Goal: Check status: Check status

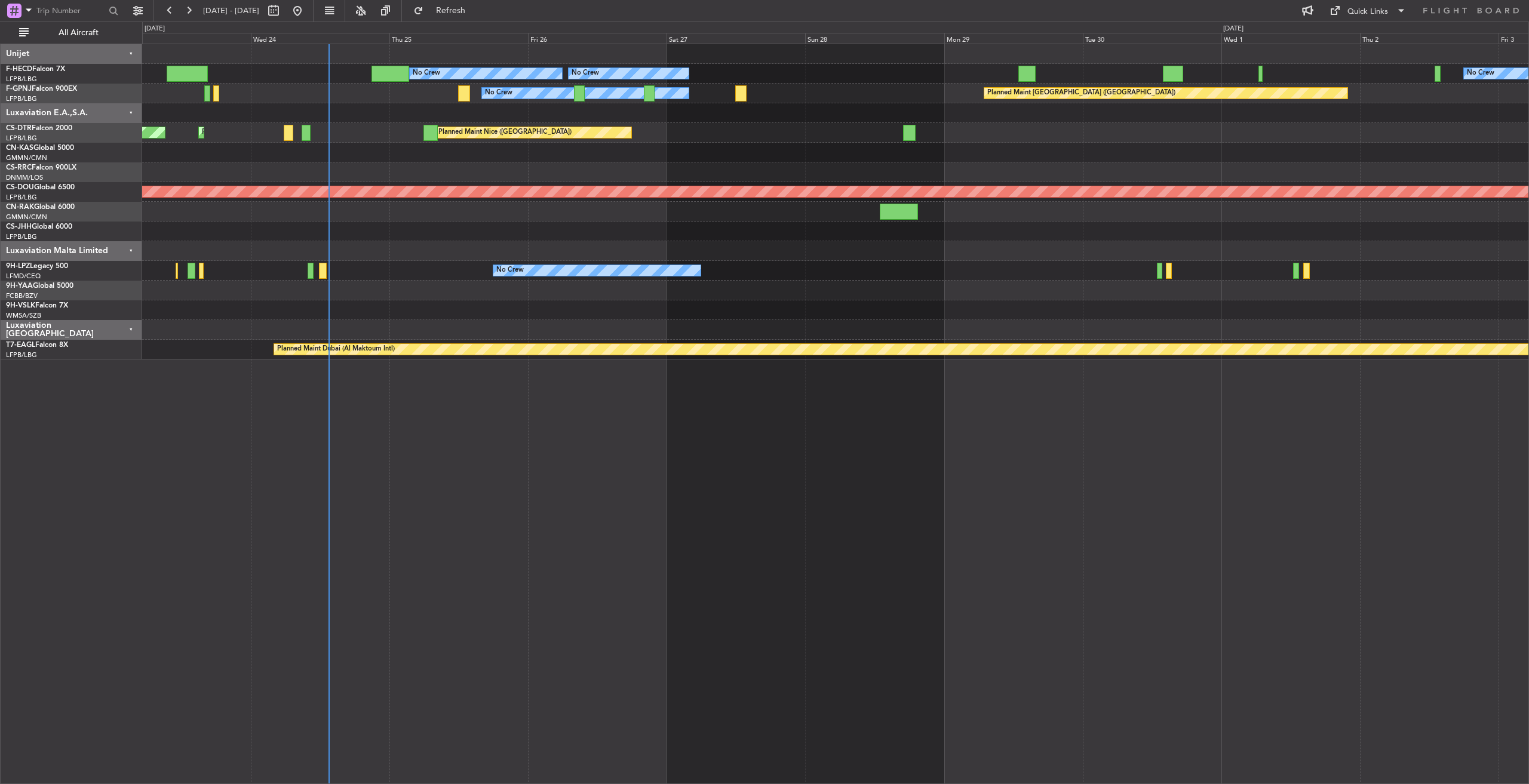
click at [131, 114] on div "Luxaviation E.A.,S.A." at bounding box center [71, 112] width 141 height 19
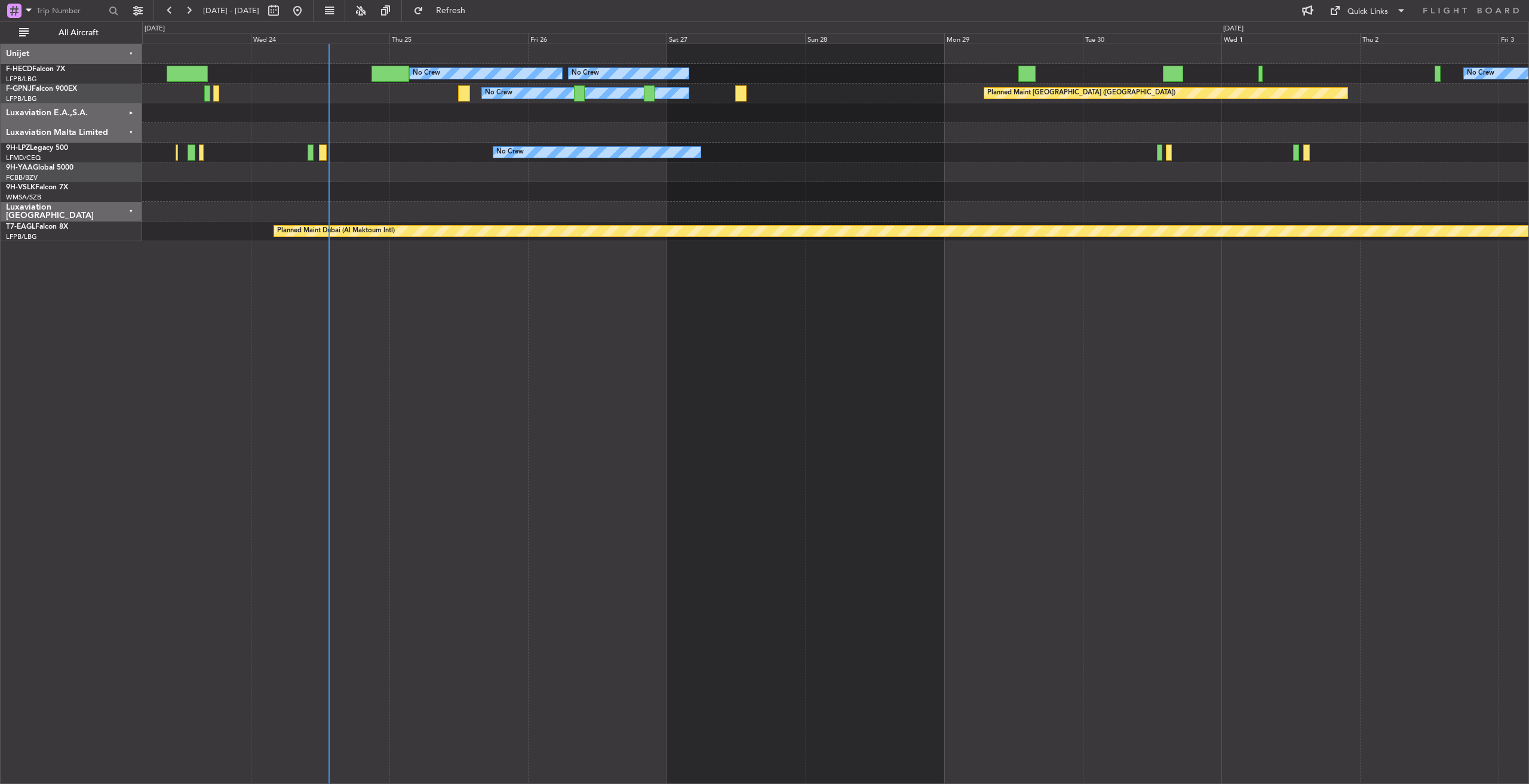
click at [135, 208] on div "Luxaviation [GEOGRAPHIC_DATA]" at bounding box center [71, 211] width 141 height 19
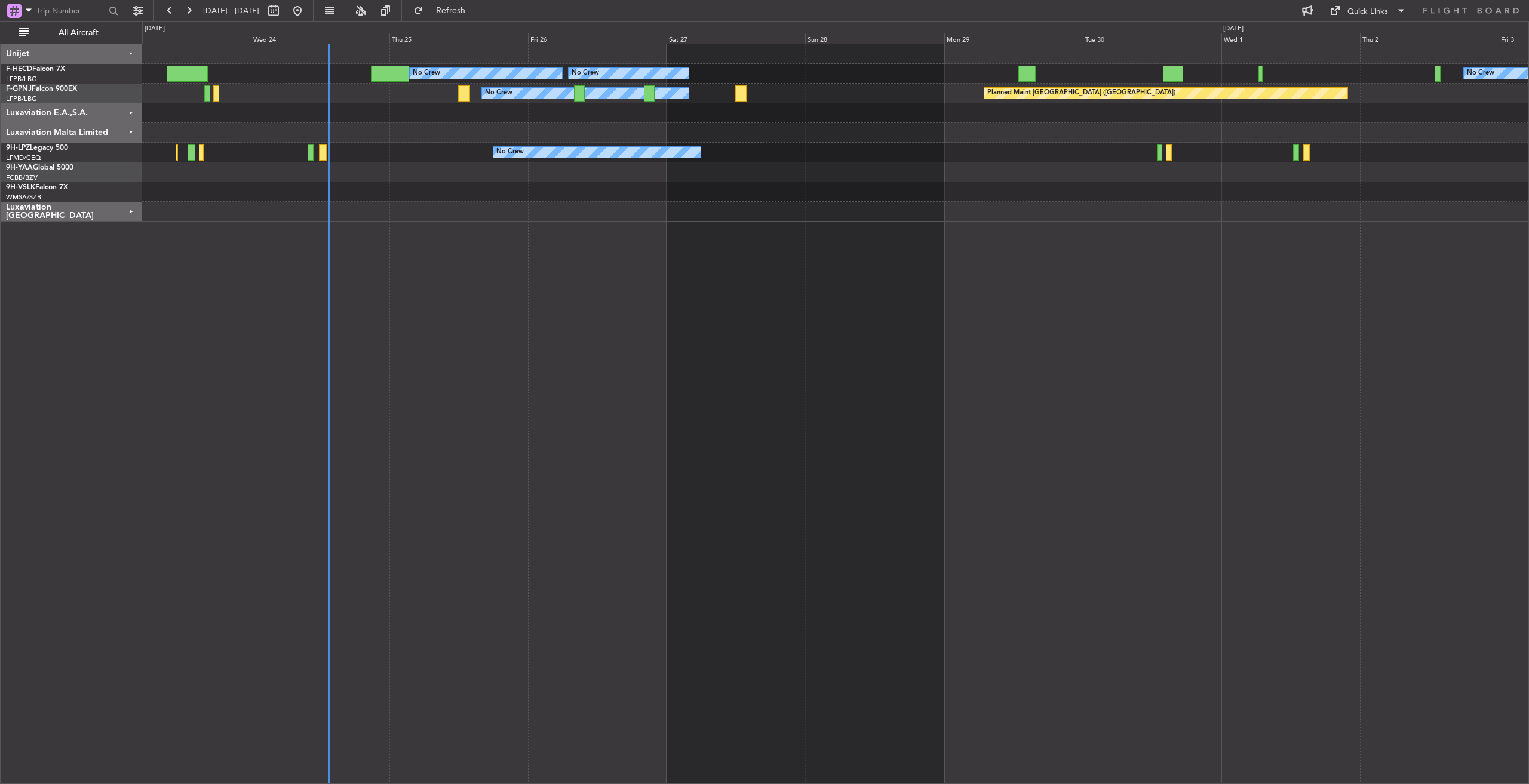
click at [129, 132] on div "Luxaviation Malta Limited" at bounding box center [71, 132] width 141 height 19
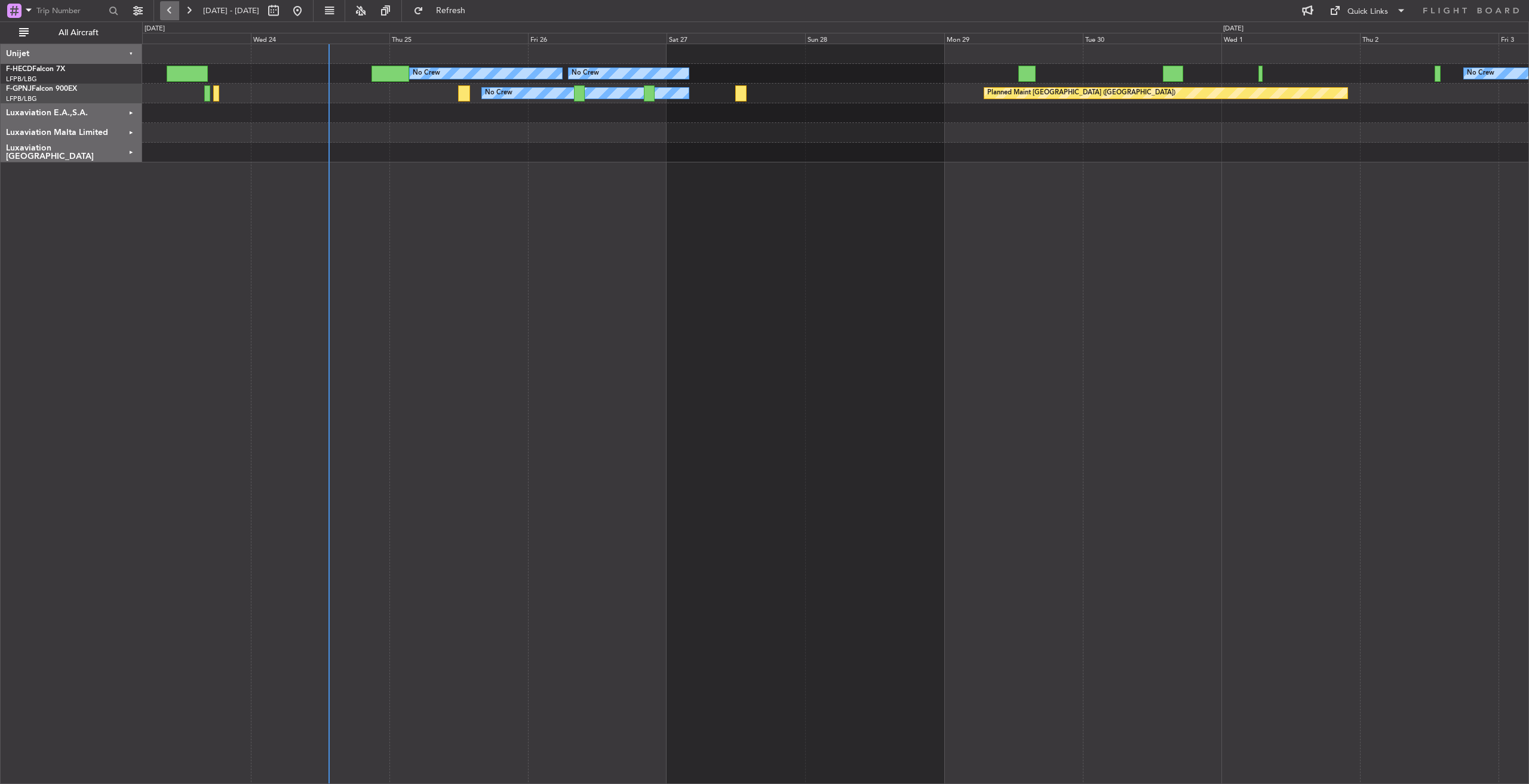
click at [167, 10] on button at bounding box center [169, 11] width 19 height 19
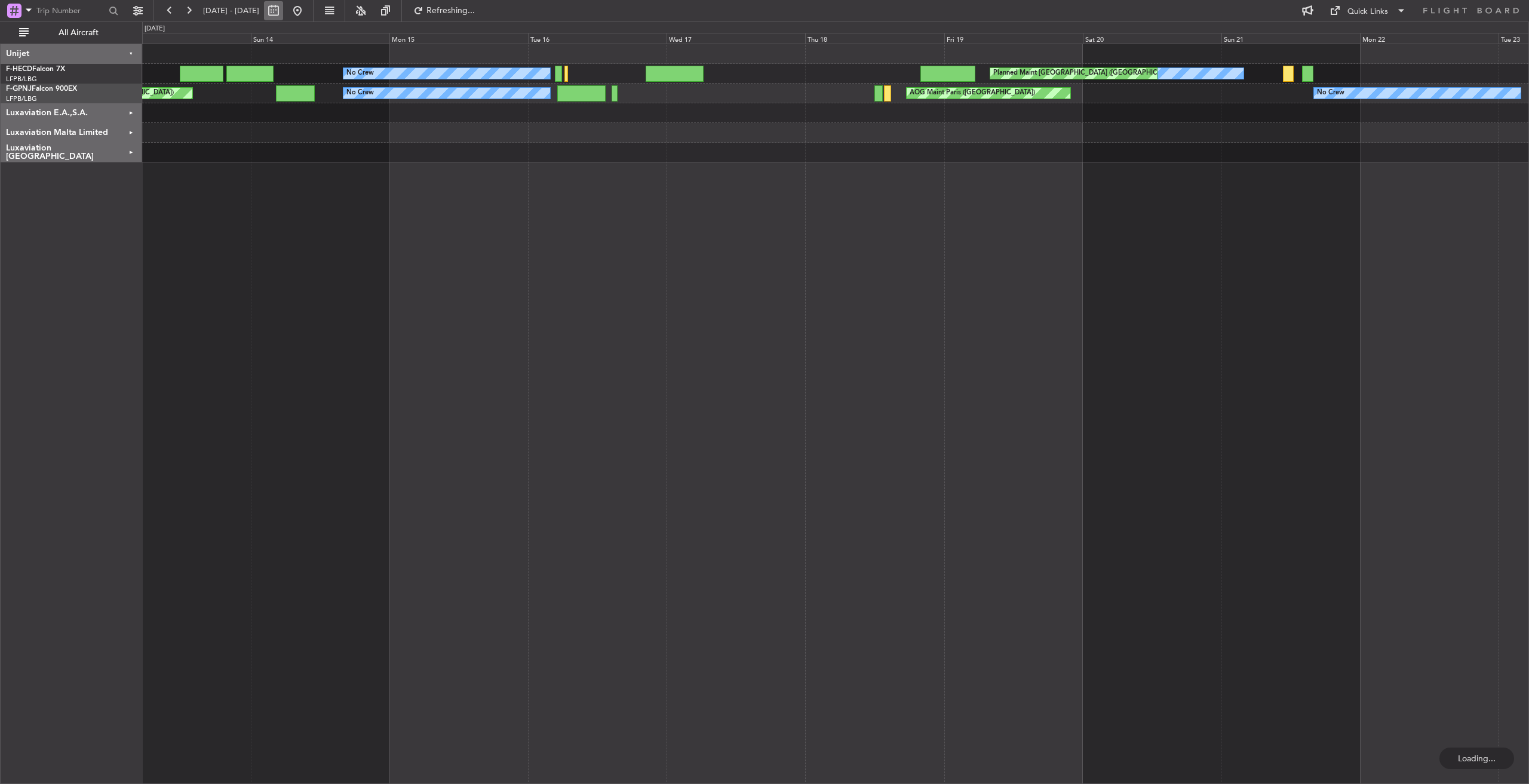
click at [283, 10] on button at bounding box center [273, 11] width 19 height 19
select select "9"
select select "2025"
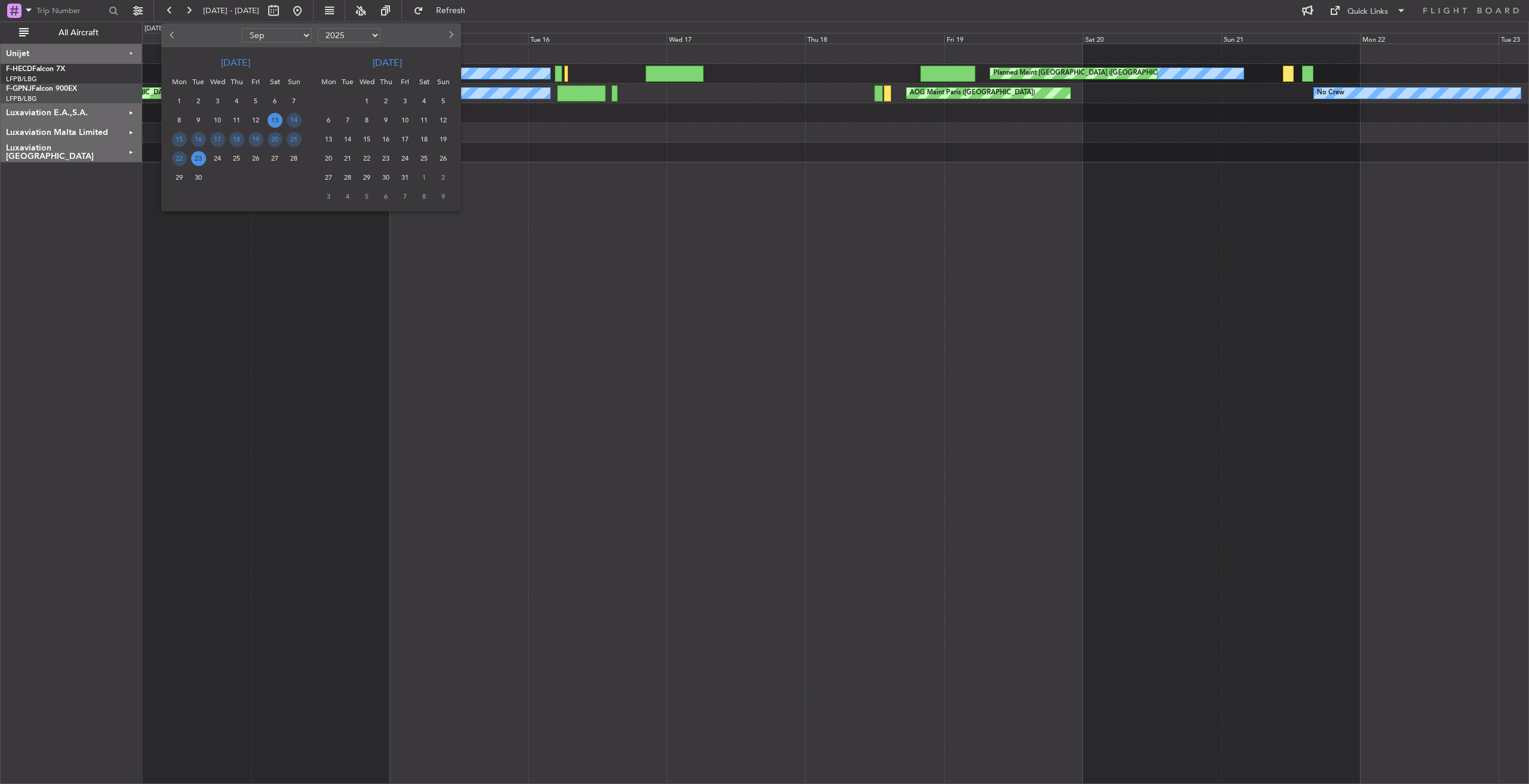
click at [174, 30] on button "Previous month" at bounding box center [172, 35] width 13 height 19
select select "8"
click at [256, 101] on span "1" at bounding box center [256, 101] width 15 height 15
click at [294, 102] on span "3" at bounding box center [294, 101] width 15 height 15
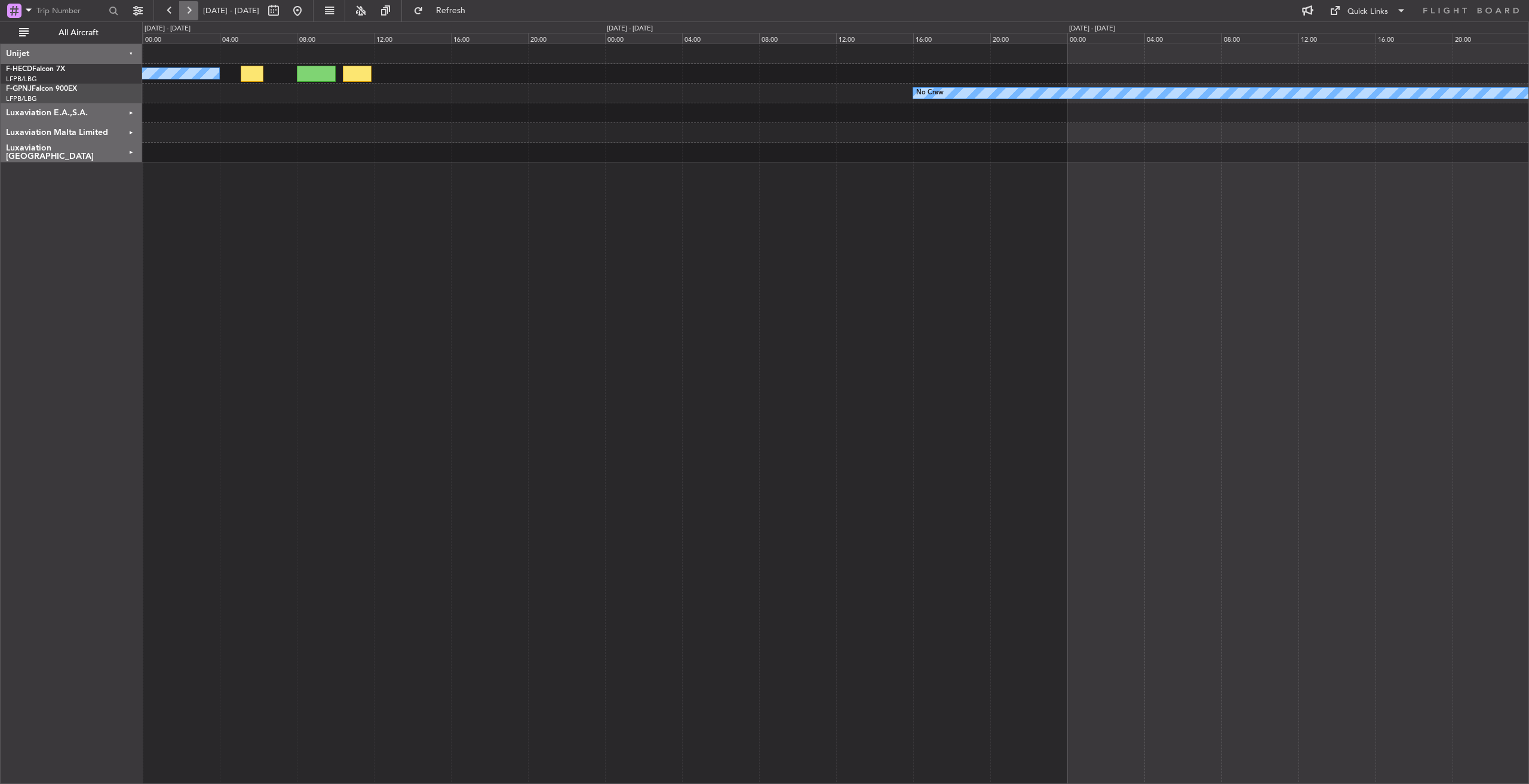
click at [189, 9] on button at bounding box center [189, 11] width 19 height 19
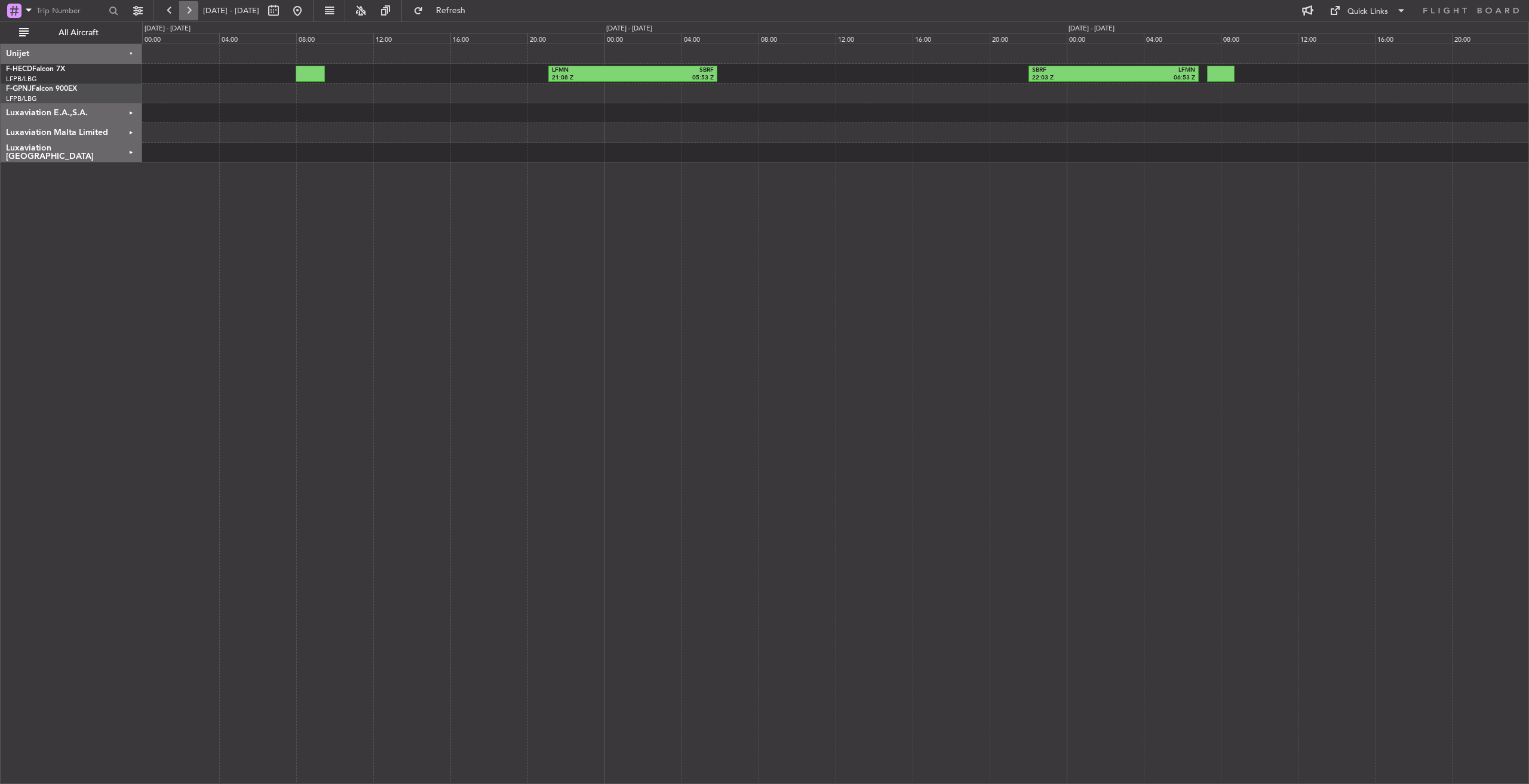
click at [189, 5] on button at bounding box center [189, 11] width 19 height 19
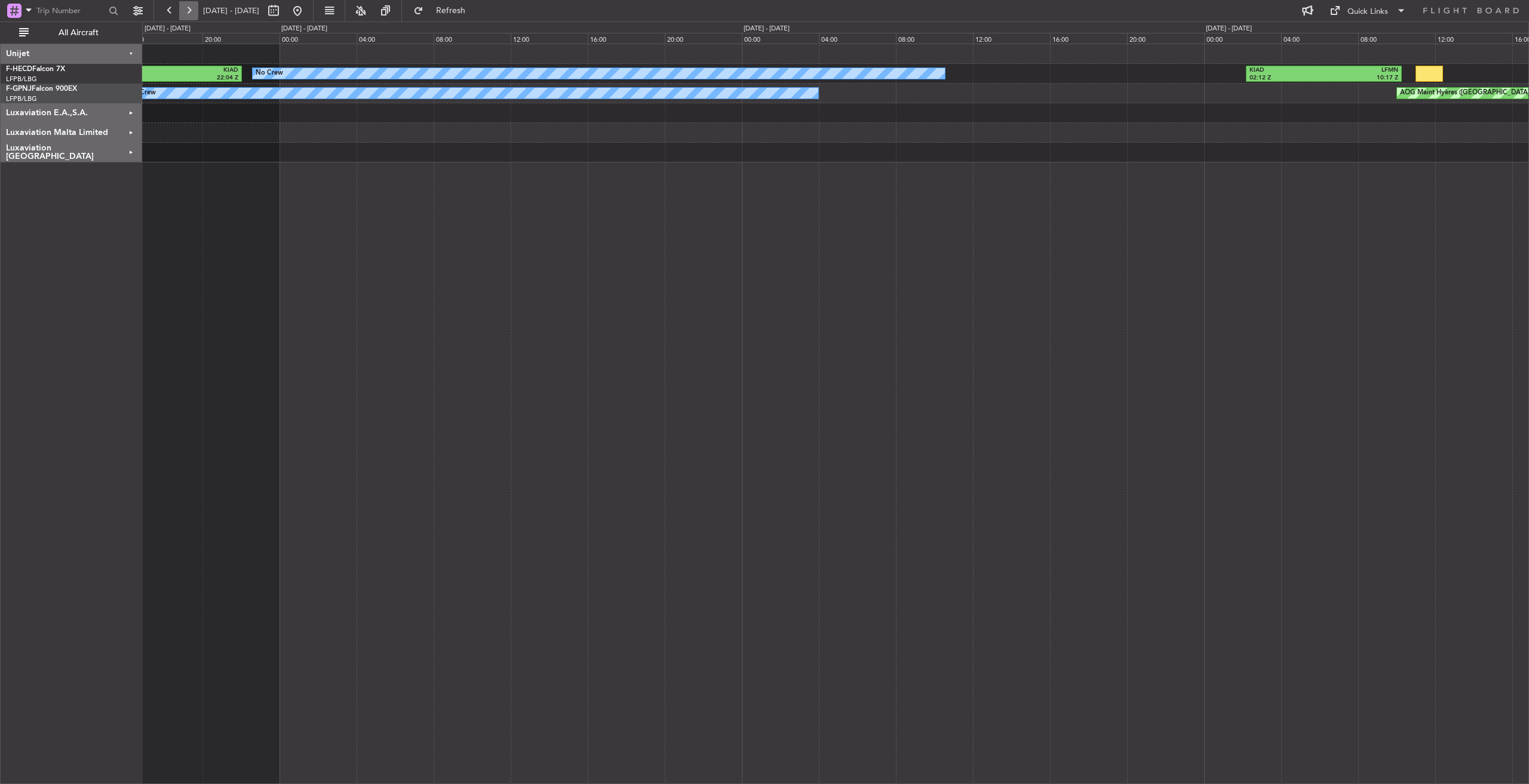
click at [187, 9] on button at bounding box center [189, 11] width 19 height 19
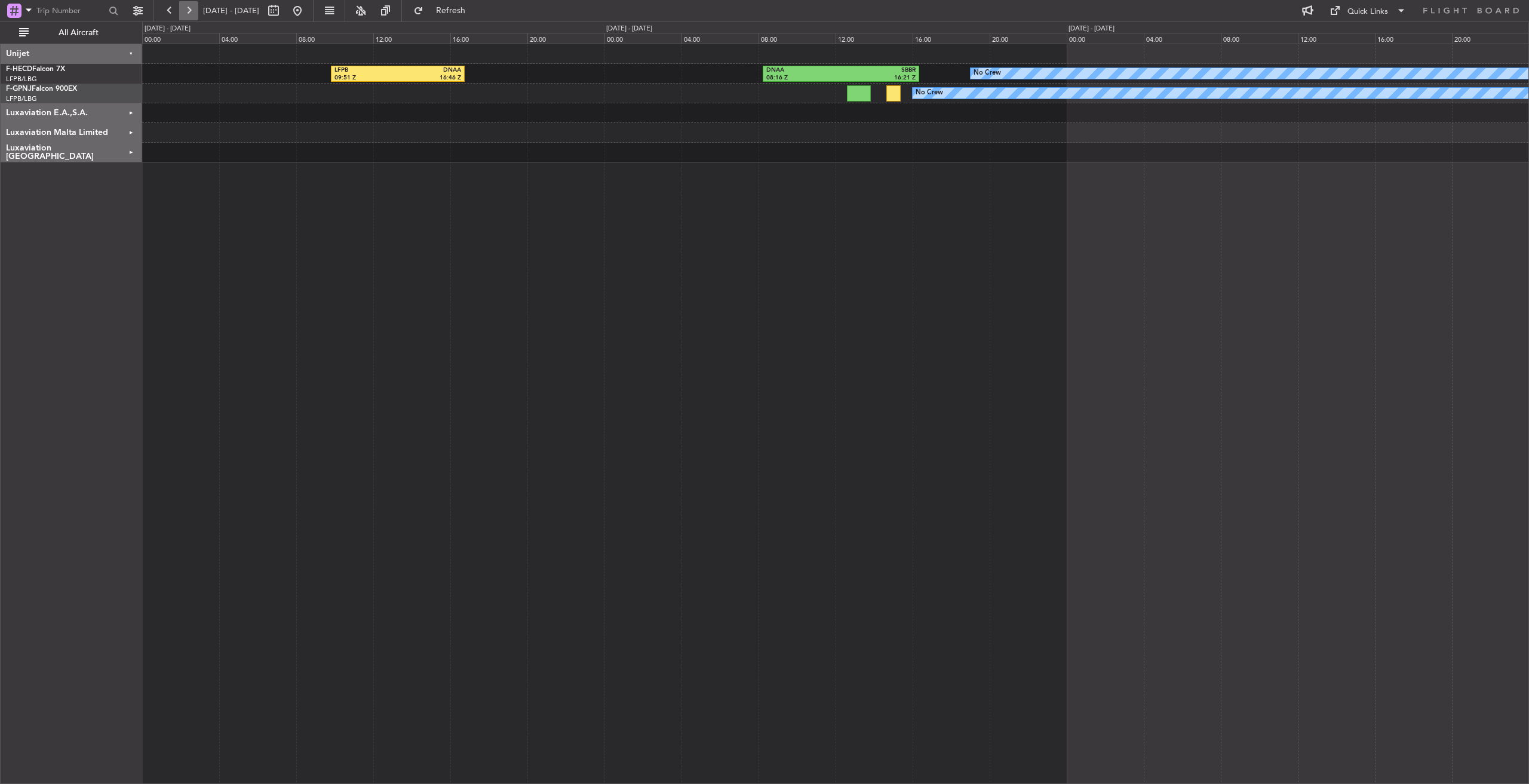
click at [187, 12] on button at bounding box center [189, 11] width 19 height 19
